Goal: Task Accomplishment & Management: Manage account settings

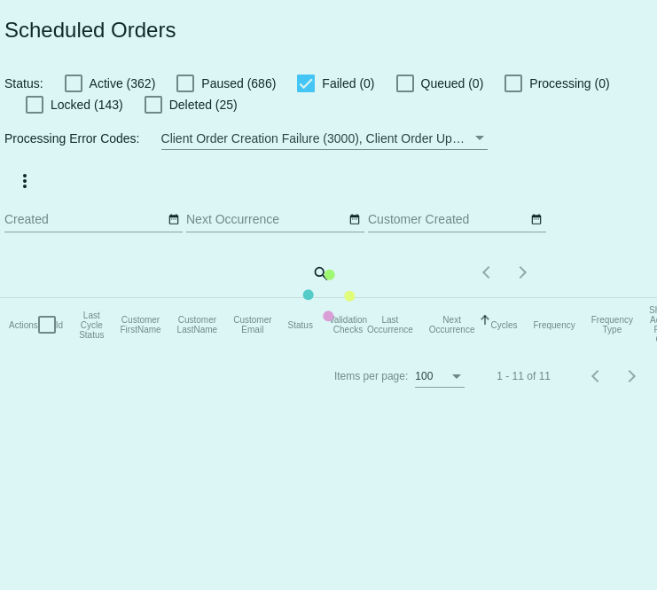
click at [322, 298] on mat-table "Actions Id Last Cycle Status Customer FirstName Customer LastName Customer Emai…" at bounding box center [386, 324] width 772 height 53
click at [321, 298] on mat-table "Actions Id Last Cycle Status Customer FirstName Customer LastName Customer Emai…" at bounding box center [386, 324] width 772 height 53
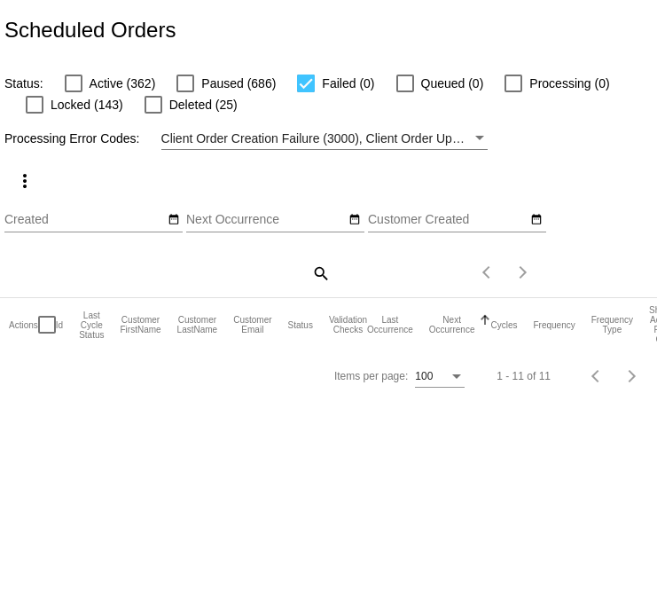
click at [321, 273] on mat-icon "search" at bounding box center [320, 272] width 21 height 27
click at [116, 282] on div at bounding box center [167, 281] width 326 height 1
click at [109, 277] on div "Search" at bounding box center [167, 264] width 326 height 35
click at [100, 267] on input "Search" at bounding box center [167, 270] width 326 height 14
paste input "amycsch@gmail.com"
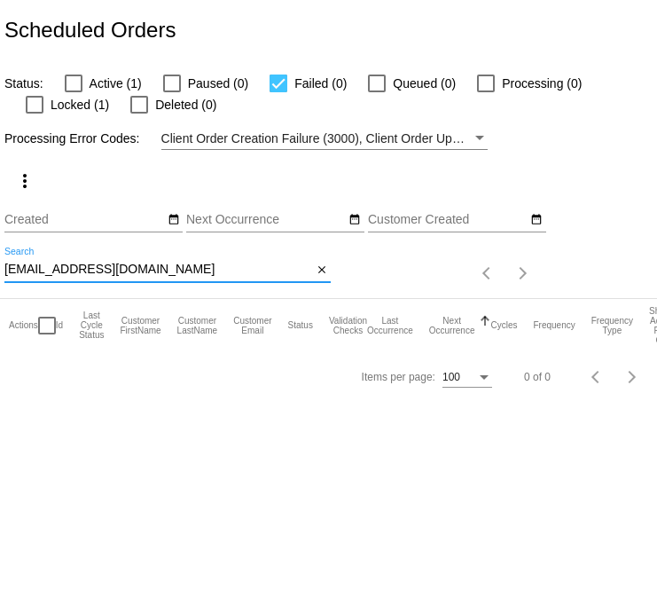
type input "amycsch@gmail.com"
click at [85, 85] on label "Active (1)" at bounding box center [103, 83] width 77 height 21
click at [74, 92] on input "Active (1)" at bounding box center [73, 92] width 1 height 1
checkbox input "true"
click at [67, 99] on span "Locked (1)" at bounding box center [80, 104] width 59 height 21
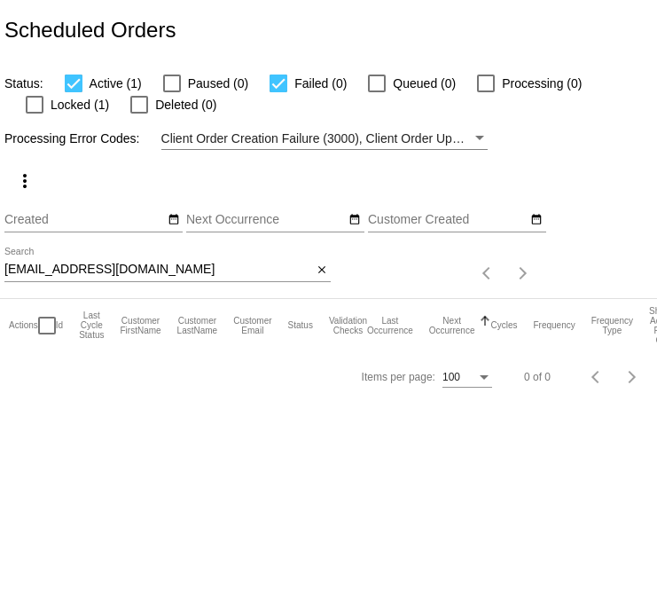
click at [35, 114] on input "Locked (1)" at bounding box center [34, 114] width 1 height 1
checkbox input "true"
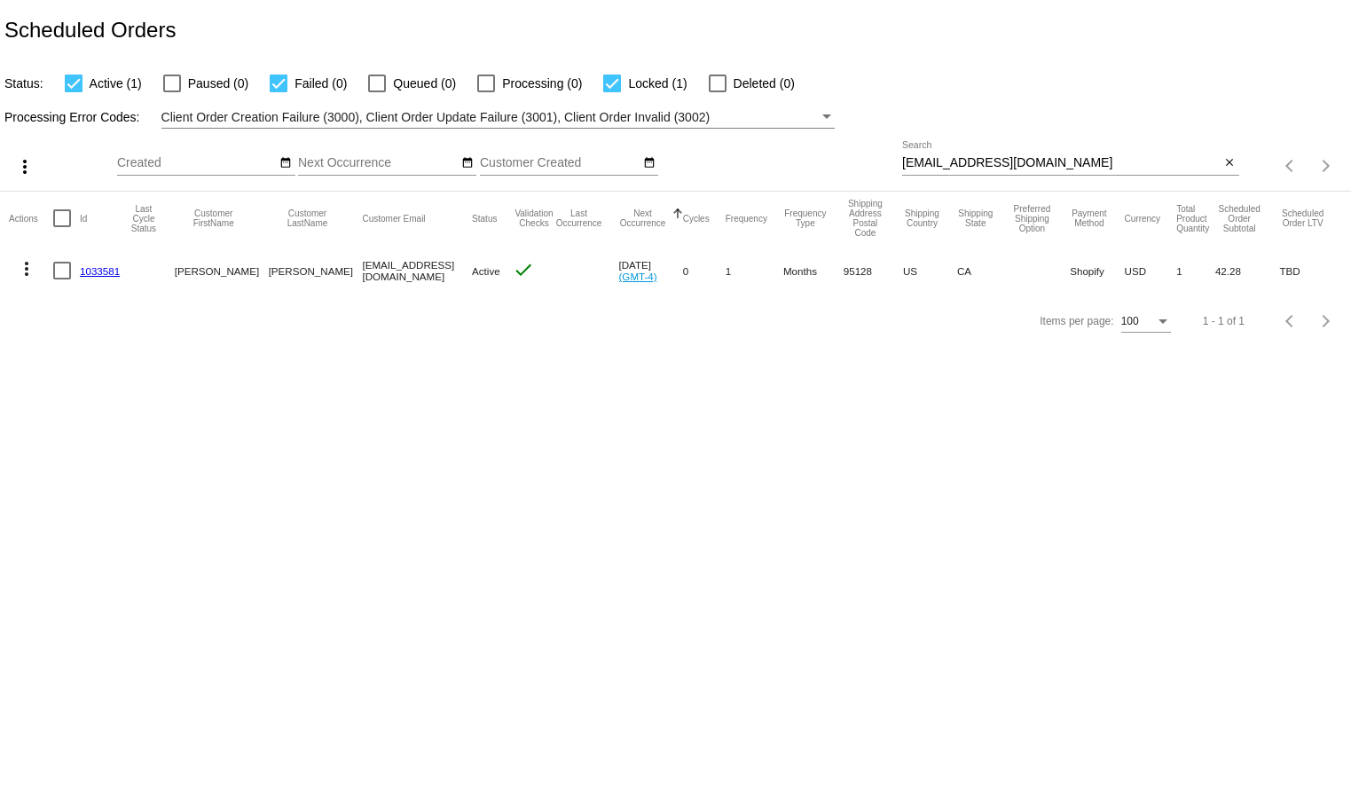
click at [174, 346] on div "Items per page: 100 1 - 1 of 1" at bounding box center [675, 321] width 1351 height 50
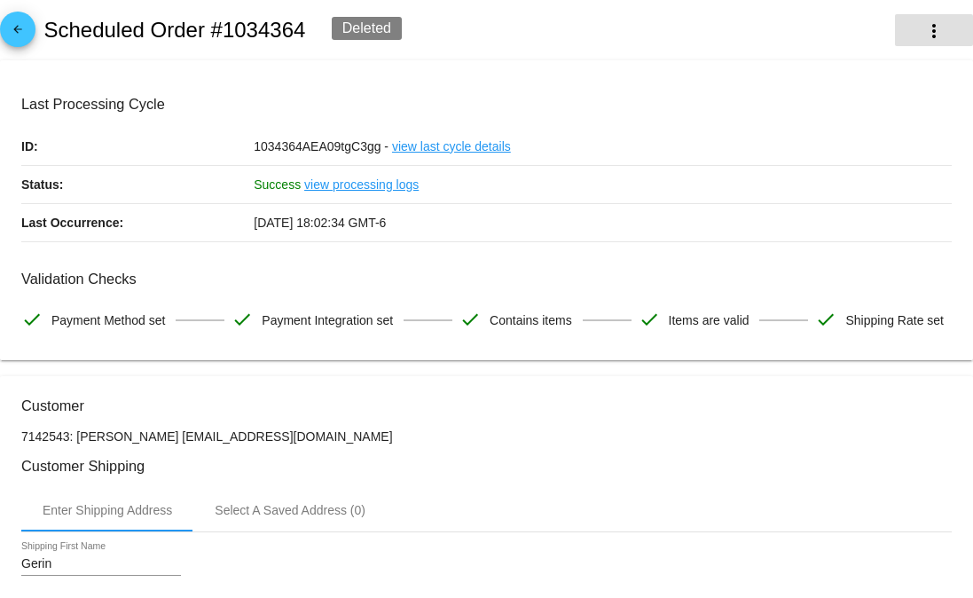
click at [923, 37] on mat-icon "more_vert" at bounding box center [933, 30] width 21 height 21
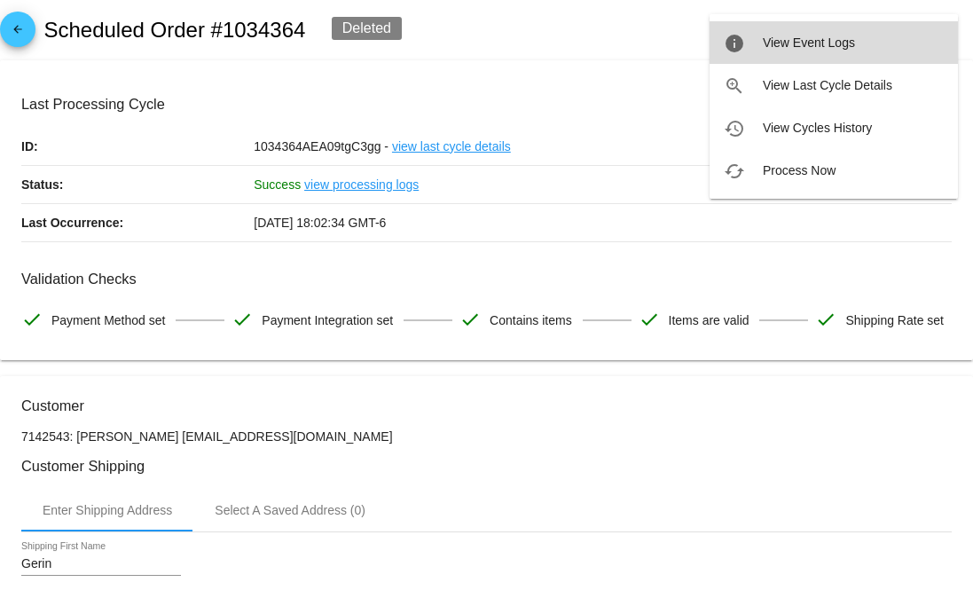
click at [775, 40] on span "View Event Logs" at bounding box center [809, 42] width 92 height 14
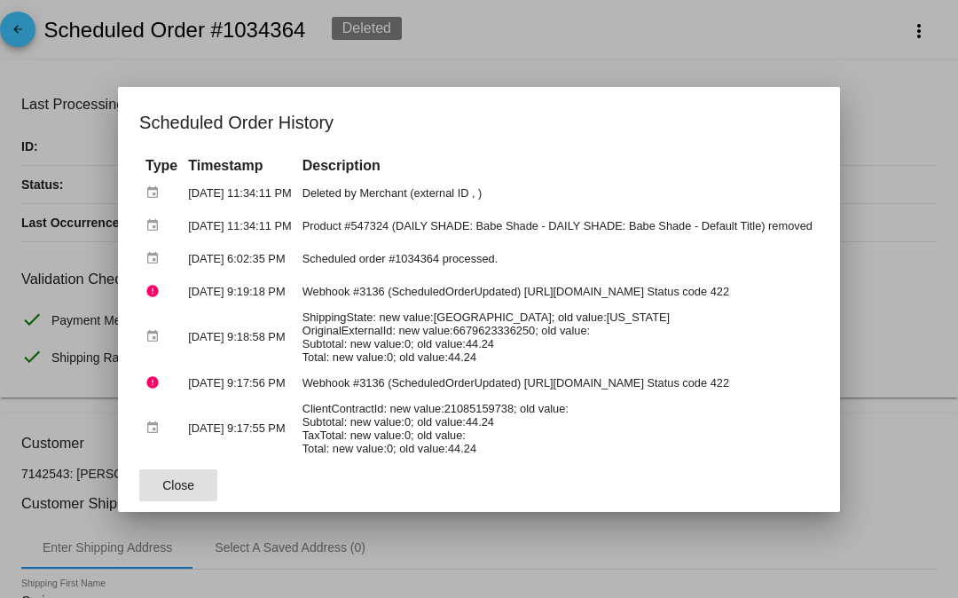
click at [232, 177] on td "Oct 3, 2025, 11:34:11 PM" at bounding box center [240, 192] width 112 height 31
click at [184, 248] on td "Oct 3, 2025, 6:02:35 PM" at bounding box center [240, 258] width 112 height 31
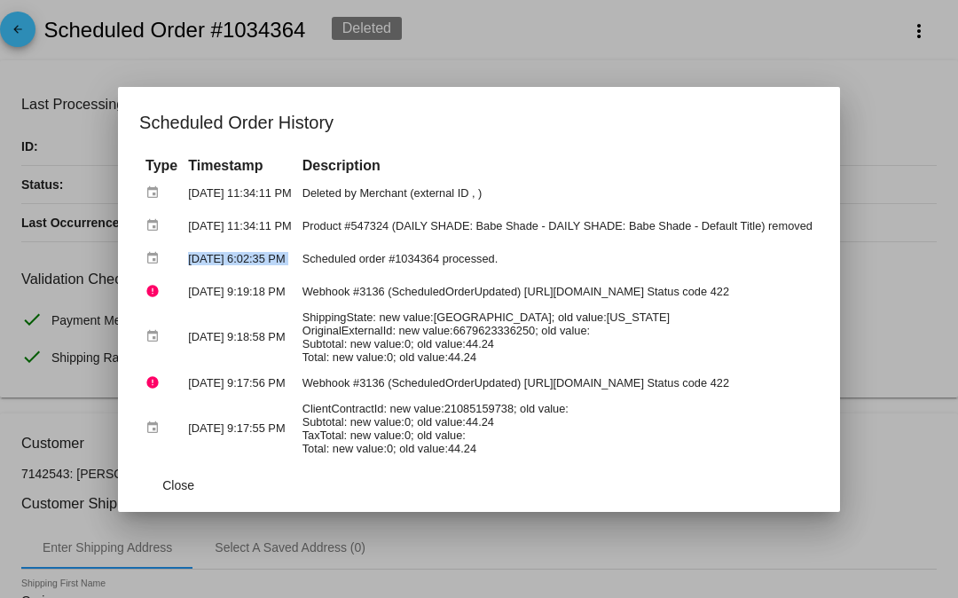
click at [184, 248] on td "Oct 3, 2025, 6:02:35 PM" at bounding box center [240, 258] width 112 height 31
click at [266, 224] on td "Oct 3, 2025, 11:34:11 PM" at bounding box center [240, 225] width 112 height 31
click at [184, 266] on td "Oct 3, 2025, 6:02:35 PM" at bounding box center [240, 258] width 112 height 31
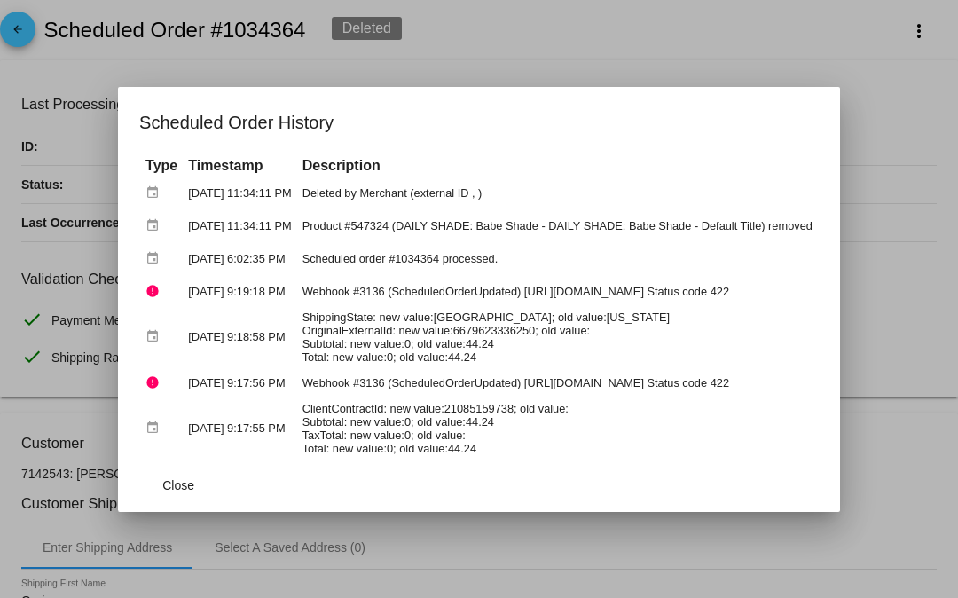
click at [184, 266] on td "Oct 3, 2025, 6:02:35 PM" at bounding box center [240, 258] width 112 height 31
click at [346, 192] on td "Deleted by Merchant (external ID , )" at bounding box center [557, 192] width 519 height 31
click at [225, 245] on td "Oct 3, 2025, 6:02:35 PM" at bounding box center [240, 258] width 112 height 31
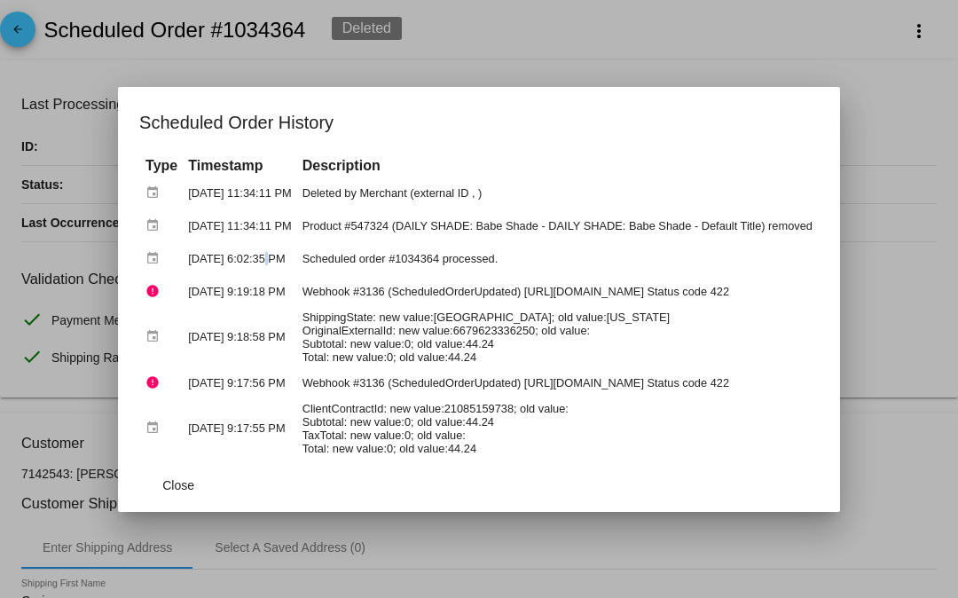
click at [225, 245] on td "Oct 3, 2025, 6:02:35 PM" at bounding box center [240, 258] width 112 height 31
click at [298, 178] on td "Deleted by Merchant (external ID , )" at bounding box center [557, 192] width 519 height 31
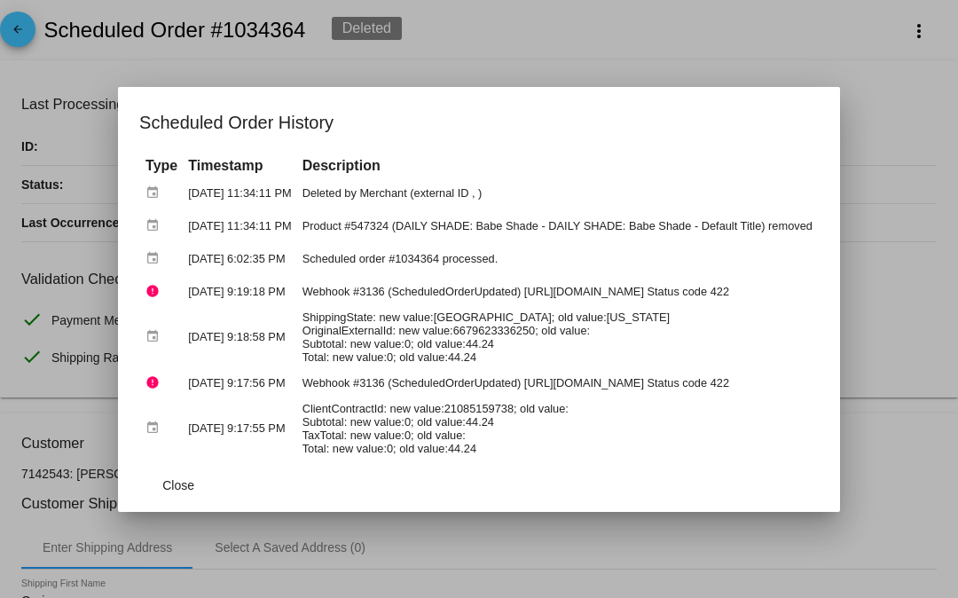
click at [205, 177] on td "Oct 3, 2025, 11:34:11 PM" at bounding box center [240, 192] width 112 height 31
click at [132, 42] on div at bounding box center [479, 299] width 958 height 598
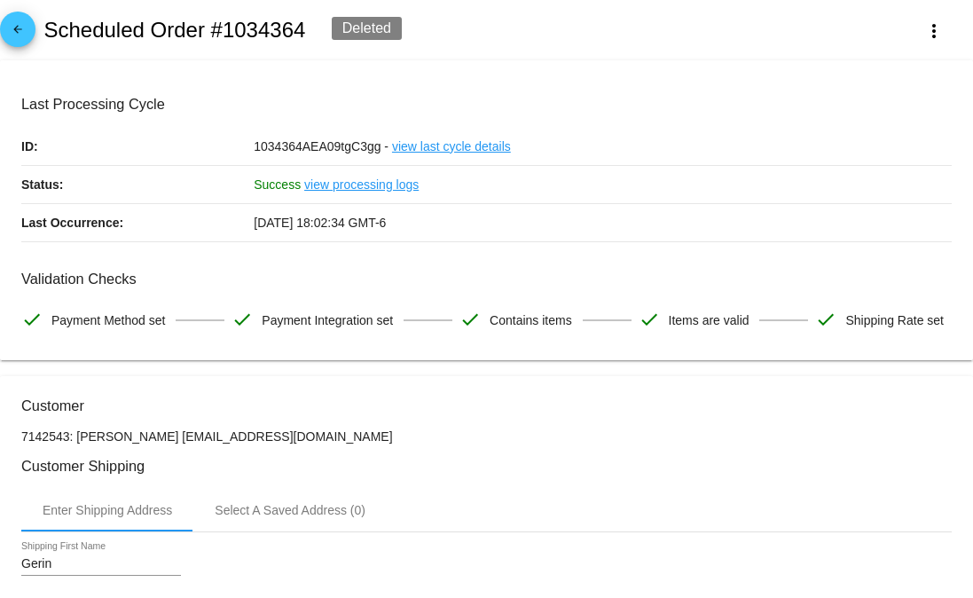
click at [23, 21] on span "arrow_back" at bounding box center [17, 33] width 21 height 43
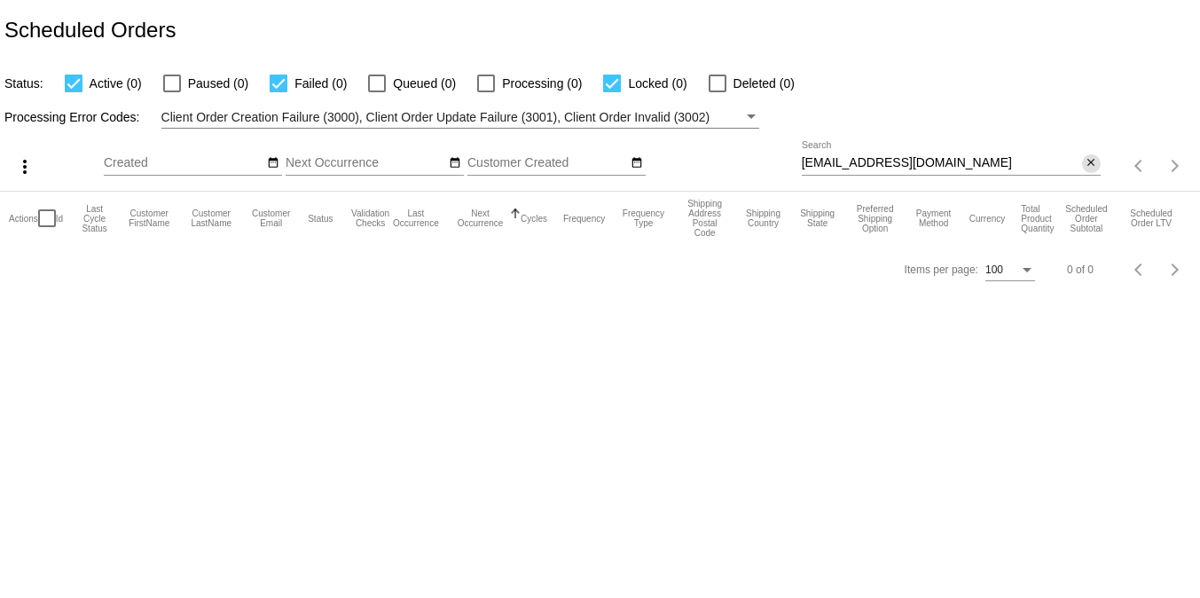
click at [972, 169] on mat-icon "close" at bounding box center [1091, 163] width 12 height 14
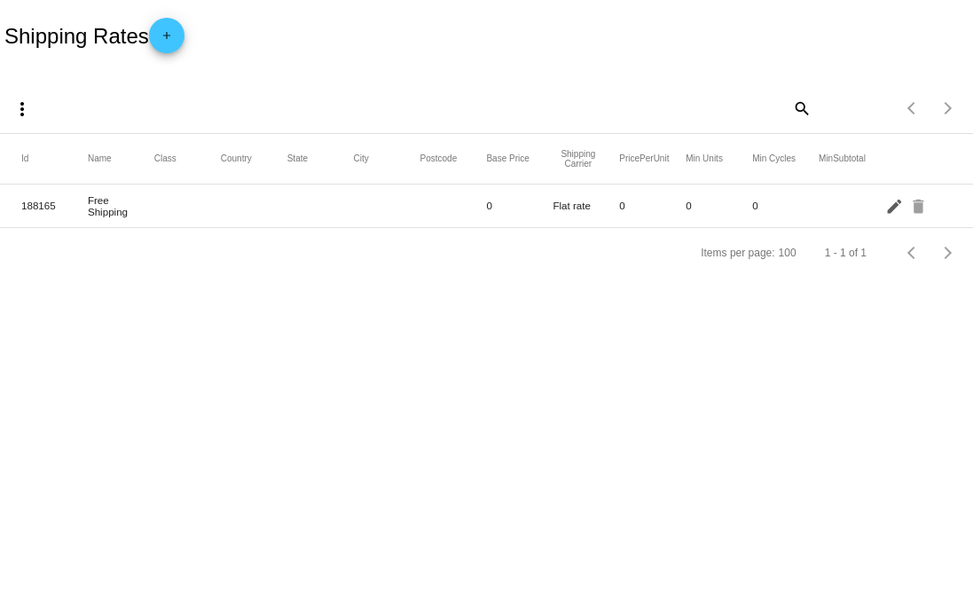
click at [890, 206] on mat-icon "edit" at bounding box center [895, 205] width 21 height 27
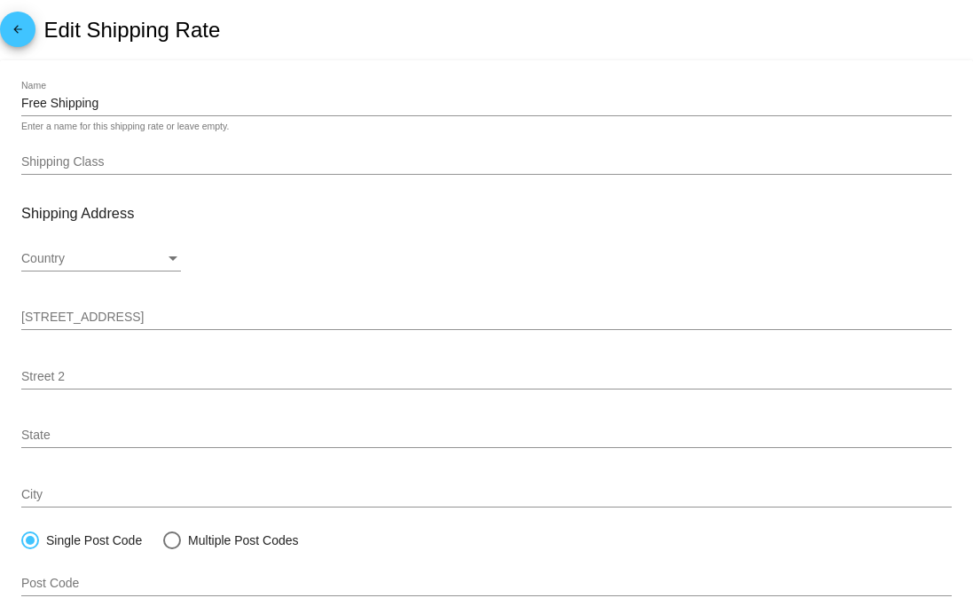
click at [5, 12] on div "arrow_back Edit Shipping Rate" at bounding box center [486, 30] width 973 height 60
click at [7, 20] on span "arrow_back" at bounding box center [17, 33] width 21 height 43
